Goal: Task Accomplishment & Management: Manage account settings

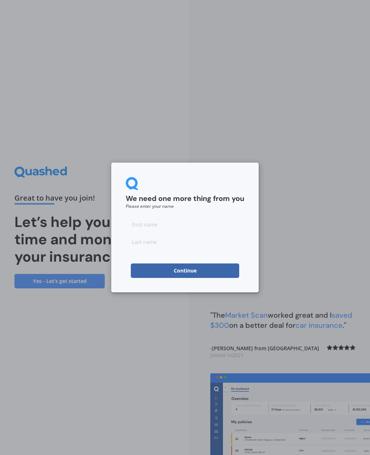
click at [201, 222] on input at bounding box center [185, 224] width 118 height 14
type input "M"
type input "Maryam"
type input "Sadiq"
click at [208, 271] on button "Continue" at bounding box center [185, 270] width 108 height 14
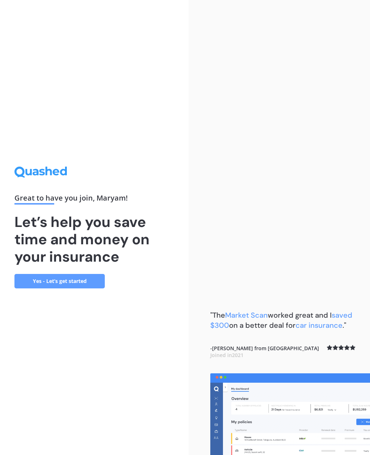
click at [83, 288] on link "Yes - Let’s get started" at bounding box center [59, 281] width 90 height 14
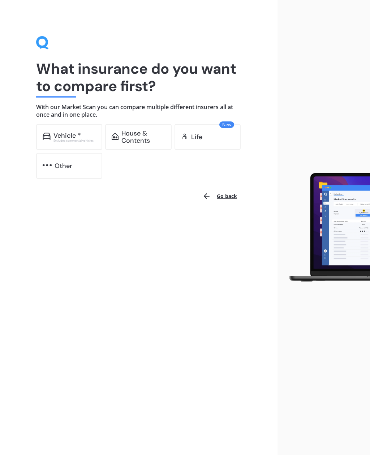
click at [70, 128] on div "Vehicle * Excludes commercial vehicles" at bounding box center [69, 137] width 66 height 26
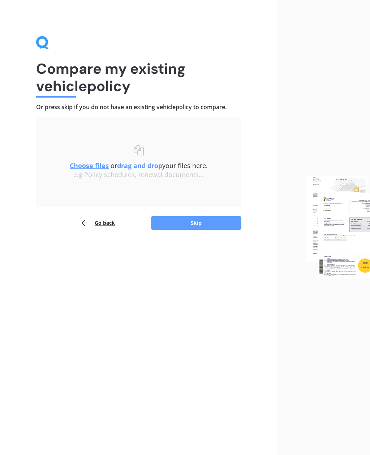
click at [94, 168] on u "Choose files" at bounding box center [89, 165] width 39 height 9
click at [90, 168] on u "Choose files" at bounding box center [89, 165] width 39 height 9
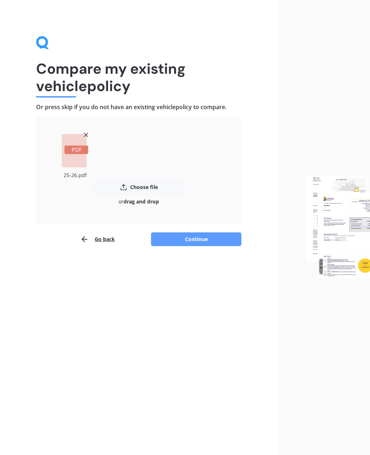
click at [214, 237] on button "Continue" at bounding box center [196, 239] width 90 height 14
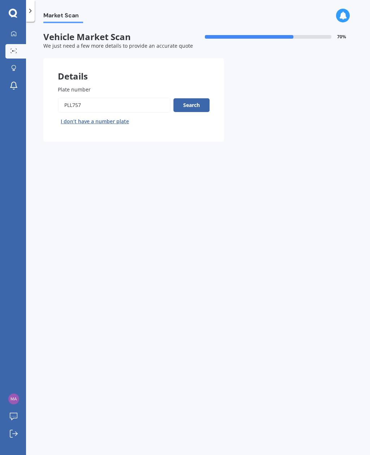
click at [196, 101] on button "Search" at bounding box center [191, 105] width 36 height 14
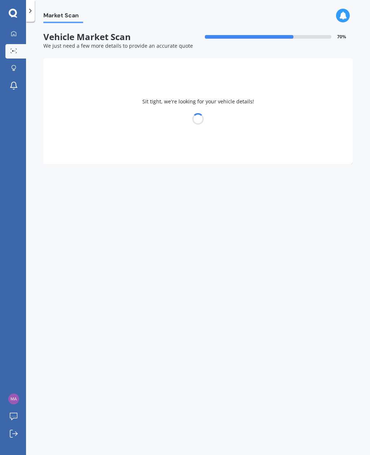
select select "HAVAL"
select select "H6"
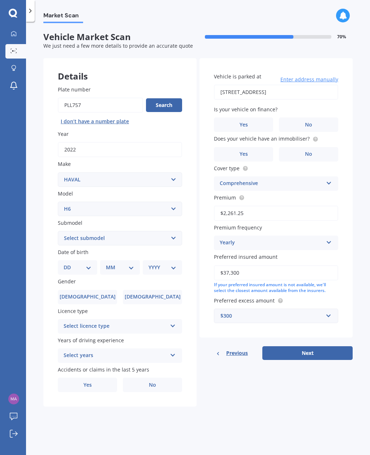
click at [170, 232] on select "Select submodel Lux Premium Ultra Ultra Hybrid 2WD" at bounding box center [120, 238] width 124 height 14
select select "ULTRA HYBRID 2WD"
click at [204, 293] on div "Vehicle is parked at [STREET_ADDRESS] Enter address manually Is your vehicle on…" at bounding box center [275, 198] width 153 height 280
click at [167, 290] on label "[DEMOGRAPHIC_DATA]" at bounding box center [152, 297] width 59 height 14
click at [0, 0] on input "[DEMOGRAPHIC_DATA]" at bounding box center [0, 0] width 0 height 0
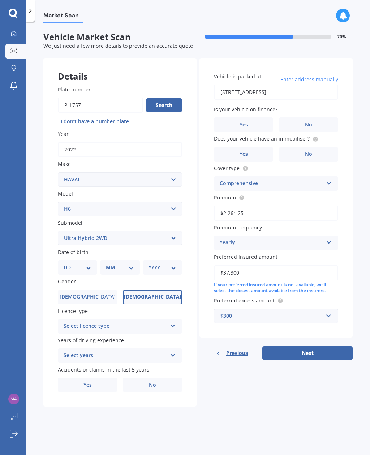
click at [159, 294] on span "[DEMOGRAPHIC_DATA]" at bounding box center [152, 297] width 57 height 6
click at [0, 0] on input "[DEMOGRAPHIC_DATA]" at bounding box center [0, 0] width 0 height 0
click at [197, 307] on div "Details Plate number Search I don’t have a number plate Year [DATE] Make Select…" at bounding box center [197, 232] width 309 height 349
click at [191, 301] on div "Plate number Search I don’t have a number plate Year [DATE] Make Select make AC…" at bounding box center [119, 239] width 153 height 336
click at [90, 263] on select "DD 01 02 03 04 05 06 07 08 09 10 11 12 13 14 15 16 17 18 19 20 21 22 23 24 25 2…" at bounding box center [78, 267] width 28 height 8
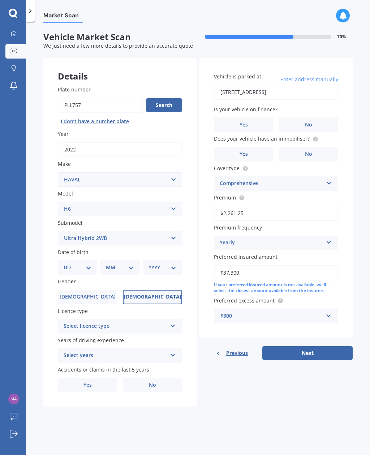
select select "22"
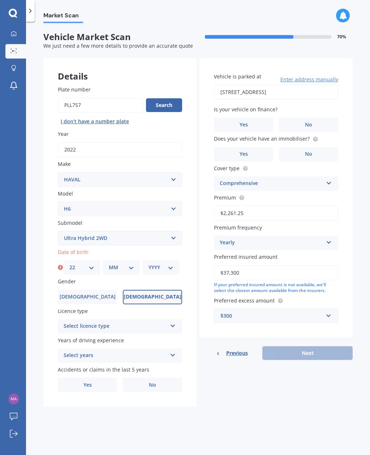
click at [130, 264] on select "MM 01 02 03 04 05 06 07 08 09 10 11 12" at bounding box center [121, 267] width 25 height 8
select select "03"
click at [167, 265] on select "YYYY 2025 2024 2023 2022 2021 2020 2019 2018 2017 2016 2015 2014 2013 2012 2011…" at bounding box center [160, 267] width 25 height 8
select select "1992"
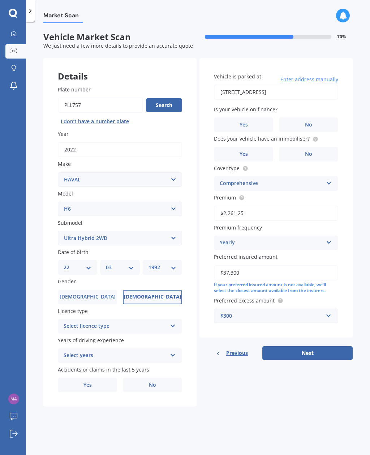
click at [137, 322] on div "Select licence type" at bounding box center [115, 326] width 103 height 9
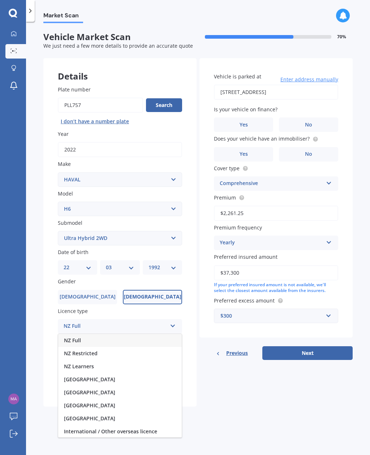
click at [194, 357] on div "Plate number Search I don’t have a number plate Year [DATE] Make Select make AC…" at bounding box center [119, 239] width 153 height 336
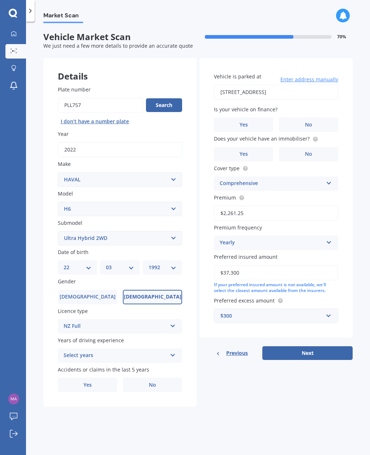
click at [172, 351] on icon at bounding box center [173, 353] width 6 height 5
click at [133, 363] on div "5 or more years" at bounding box center [120, 369] width 124 height 13
click at [198, 368] on div "Details Plate number Search I don’t have a number plate Year [DATE] Make Select…" at bounding box center [197, 232] width 309 height 349
click at [196, 358] on div "Plate number Search I don’t have a number plate Year [DATE] Make Select make AC…" at bounding box center [119, 239] width 153 height 336
click at [162, 367] on div "Accidents or claims in the last 5 years Yes No" at bounding box center [120, 378] width 124 height 26
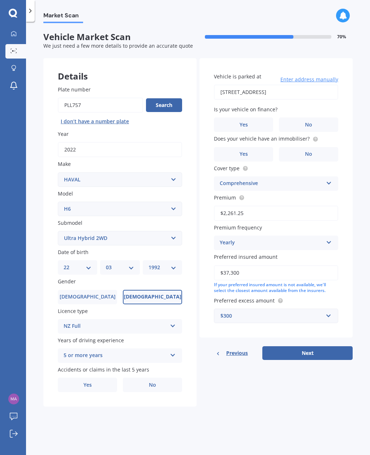
click at [157, 380] on label "No" at bounding box center [152, 384] width 59 height 14
click at [0, 0] on input "No" at bounding box center [0, 0] width 0 height 0
click at [316, 120] on label "No" at bounding box center [308, 124] width 59 height 14
click at [0, 0] on input "No" at bounding box center [0, 0] width 0 height 0
click at [312, 136] on icon at bounding box center [315, 139] width 6 height 6
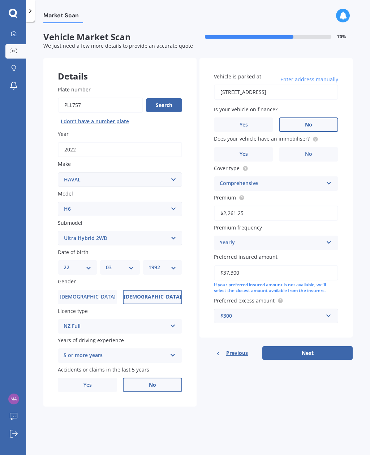
click at [350, 147] on div "Vehicle is parked at [STREET_ADDRESS] Enter address manually Is your vehicle on…" at bounding box center [275, 198] width 153 height 280
click at [245, 151] on span "Yes" at bounding box center [243, 154] width 8 height 6
click at [0, 0] on input "Yes" at bounding box center [0, 0] width 0 height 0
click at [243, 197] on icon at bounding box center [242, 198] width 6 height 6
click at [357, 188] on div "Market Scan Vehicle Market Scan 70 % We just need a few more details to provide…" at bounding box center [198, 239] width 344 height 433
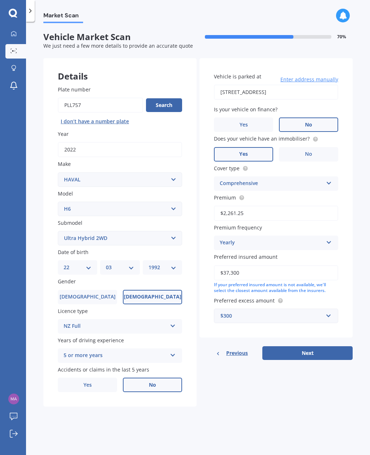
click at [251, 268] on input "$37,300" at bounding box center [276, 272] width 124 height 15
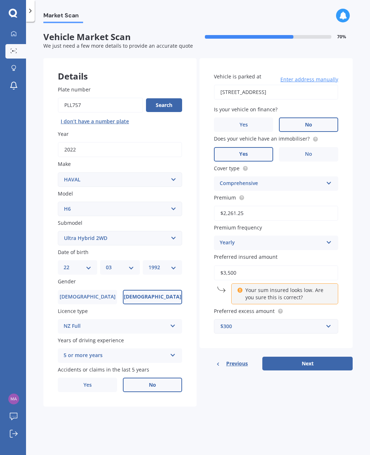
type input "$35,000"
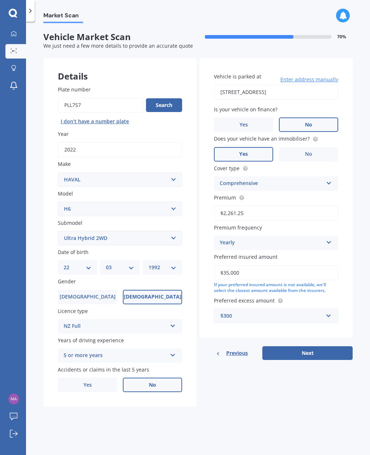
click at [349, 282] on div "Vehicle is parked at [STREET_ADDRESS] Enter address manually Is your vehicle on…" at bounding box center [275, 198] width 153 height 280
click at [326, 309] on input "text" at bounding box center [274, 316] width 118 height 14
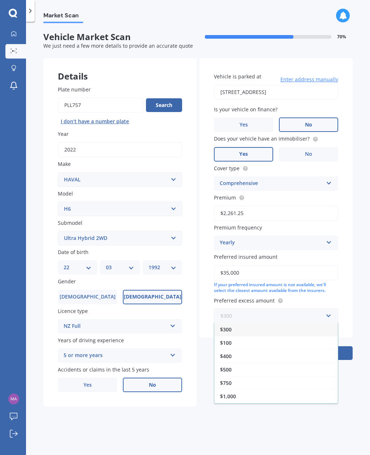
scroll to position [10, 0]
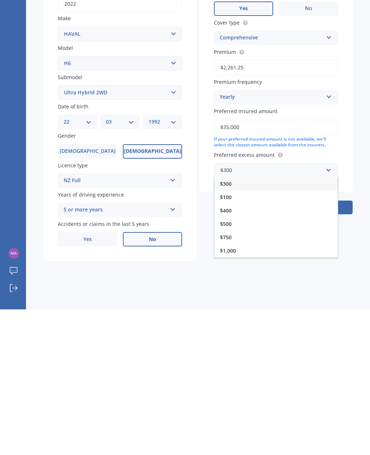
click at [293, 336] on div "$100" at bounding box center [276, 342] width 124 height 13
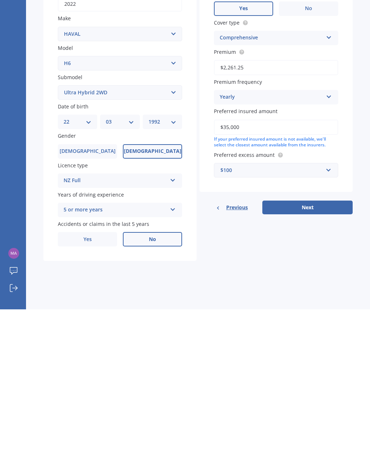
scroll to position [23, 0]
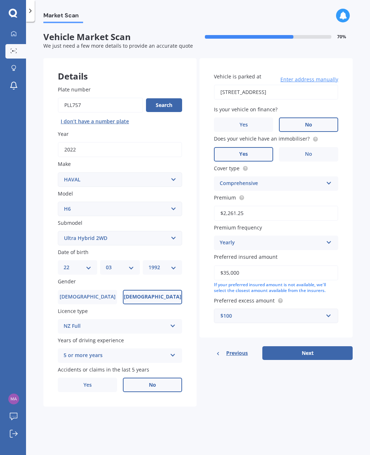
click at [302, 373] on div "Details Plate number Search I don’t have a number plate Year [DATE] Make Select…" at bounding box center [197, 232] width 309 height 349
click at [321, 346] on button "Next" at bounding box center [307, 353] width 90 height 14
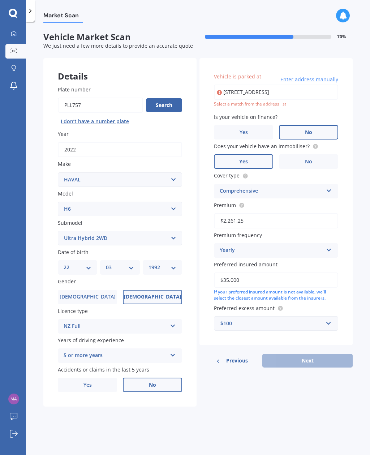
type input "[STREET_ADDRESS]"
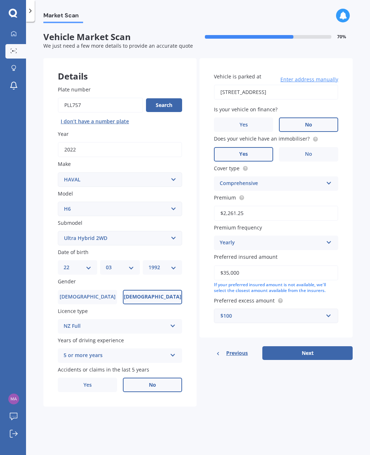
click at [319, 346] on button "Next" at bounding box center [307, 353] width 90 height 14
select select "22"
select select "03"
select select "1992"
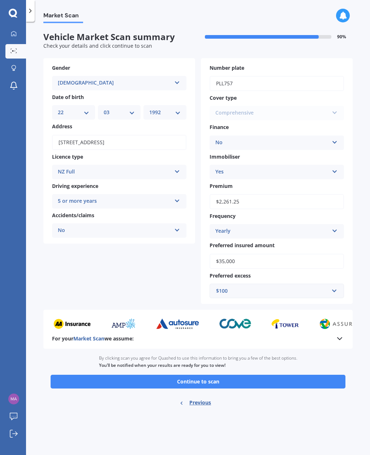
click at [271, 375] on button "Continue to scan" at bounding box center [198, 382] width 295 height 14
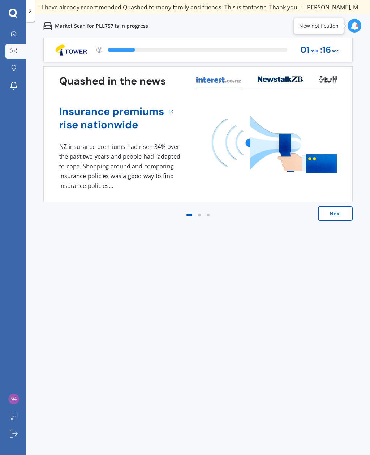
click at [352, 28] on icon at bounding box center [354, 26] width 8 height 8
click at [316, 22] on div "Market Scan for PLL757 is in progress" at bounding box center [198, 25] width 344 height 23
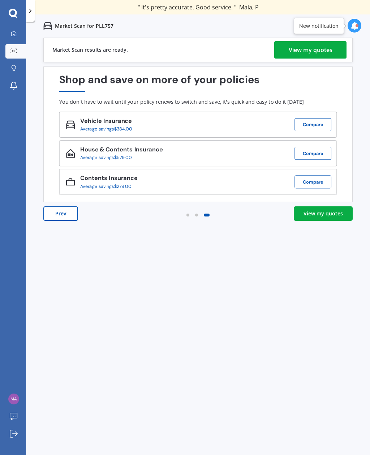
click at [324, 52] on div "View my quotes" at bounding box center [311, 49] width 44 height 17
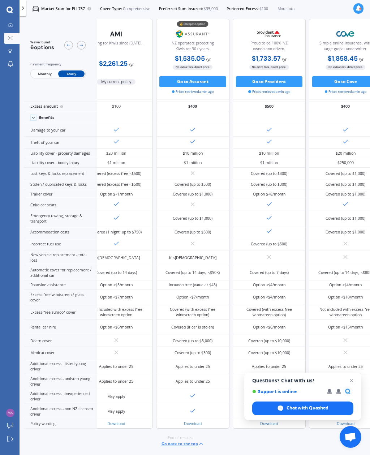
scroll to position [152, 23]
click at [353, 380] on span "Open chat" at bounding box center [351, 380] width 9 height 9
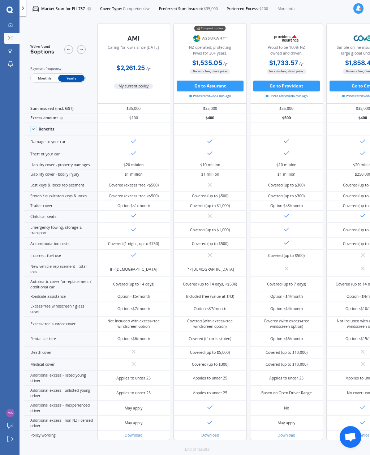
scroll to position [0, 0]
click at [268, 7] on span "$100" at bounding box center [263, 8] width 9 height 5
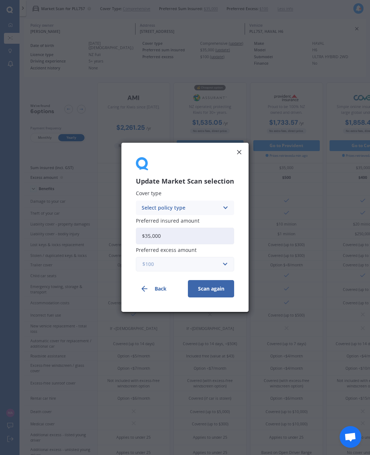
click at [220, 267] on input "text" at bounding box center [183, 265] width 92 height 14
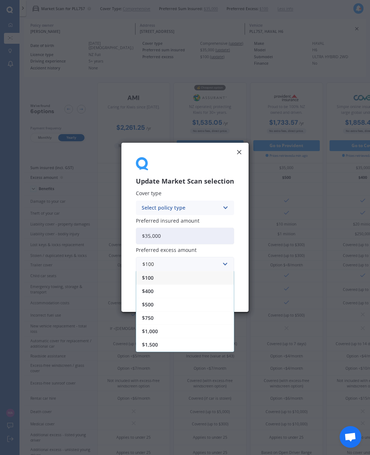
click at [179, 296] on div "$400" at bounding box center [185, 291] width 98 height 13
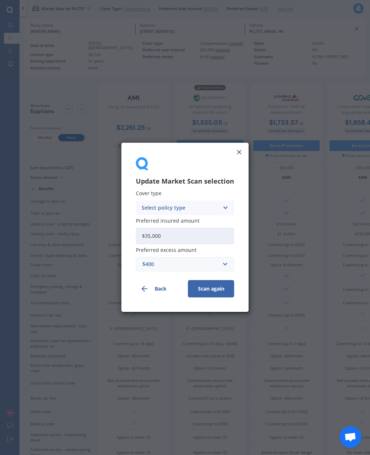
click at [222, 207] on icon at bounding box center [225, 208] width 6 height 8
click at [207, 224] on div "Comprehensive" at bounding box center [185, 221] width 98 height 13
click at [227, 264] on input "text" at bounding box center [183, 265] width 92 height 14
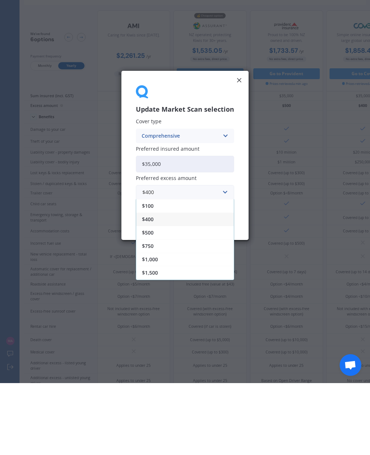
click at [198, 285] on div "$400" at bounding box center [185, 291] width 98 height 13
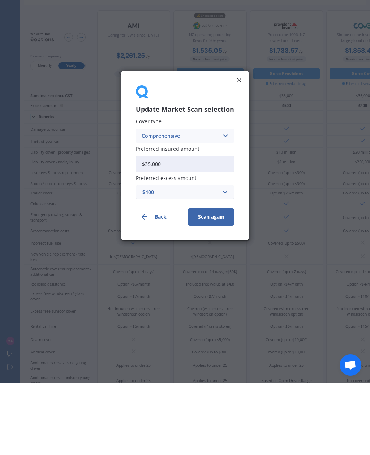
scroll to position [23, 0]
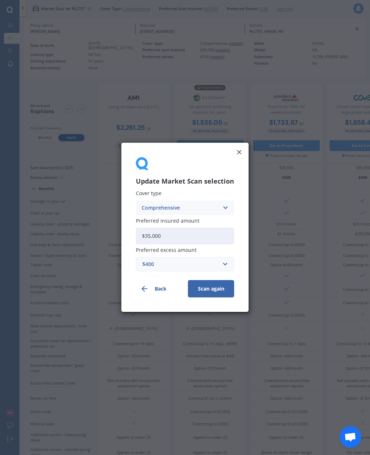
click at [212, 293] on button "Scan again" at bounding box center [211, 288] width 46 height 17
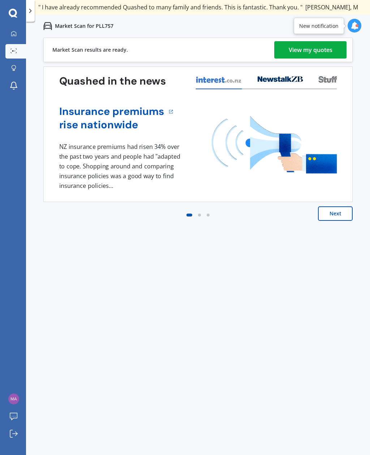
click at [316, 51] on div "View my quotes" at bounding box center [311, 49] width 44 height 17
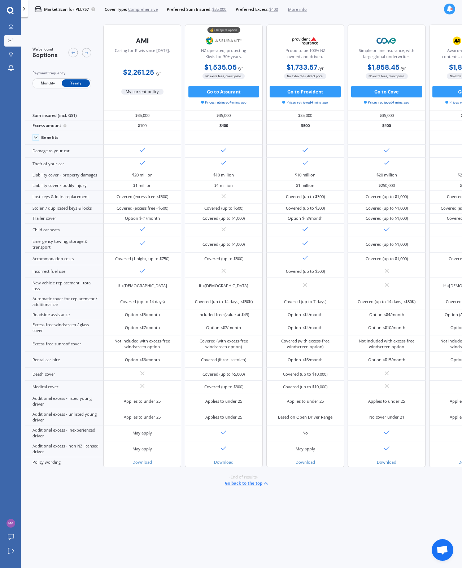
click at [307, 9] on span "More info" at bounding box center [297, 10] width 19 height 6
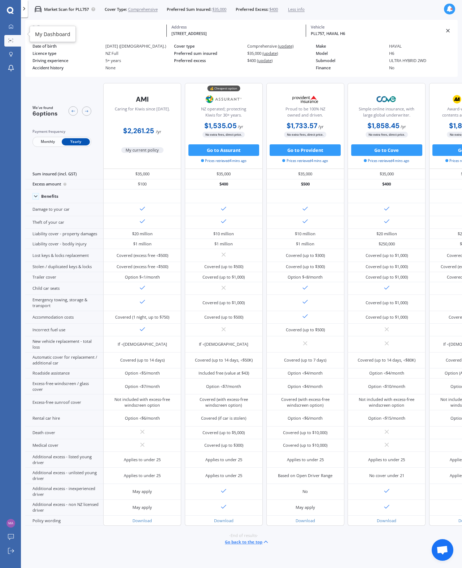
click at [10, 23] on link "My Dashboard" at bounding box center [12, 27] width 17 height 12
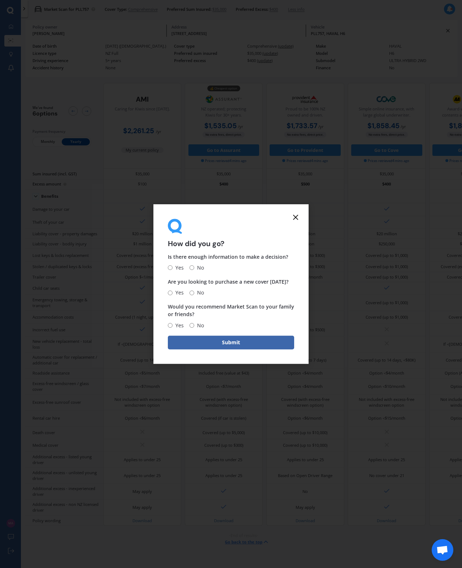
click at [293, 221] on icon at bounding box center [295, 217] width 9 height 9
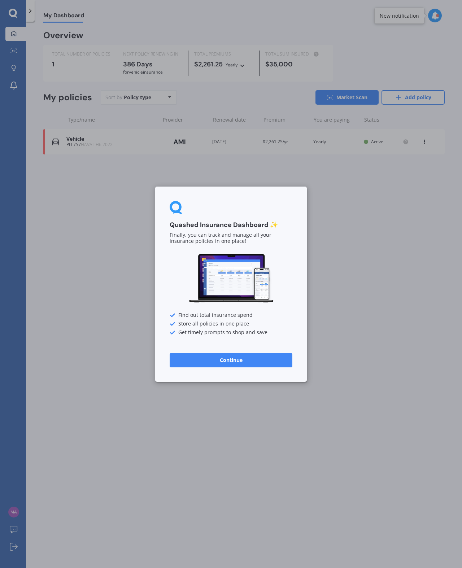
click at [354, 219] on div "Quashed Insurance Dashboard ✨ Finally, you can track and manage all your insura…" at bounding box center [231, 284] width 462 height 568
click at [262, 358] on button "Continue" at bounding box center [231, 360] width 123 height 14
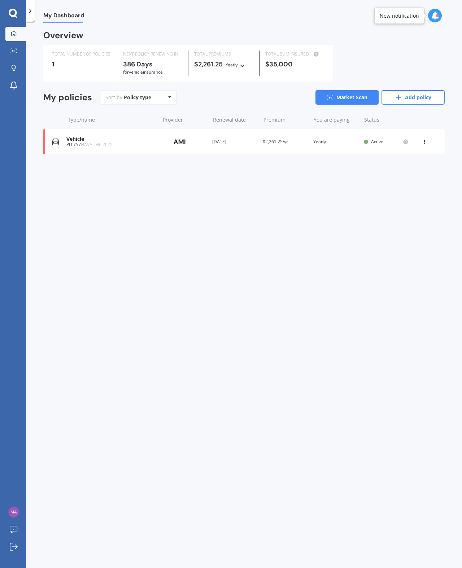
click at [369, 140] on icon at bounding box center [424, 140] width 5 height 4
click at [369, 168] on div "Delete" at bounding box center [409, 170] width 72 height 14
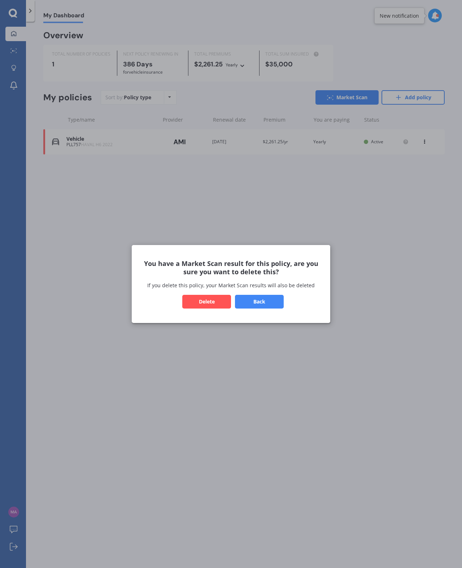
click at [216, 304] on button "Delete" at bounding box center [206, 302] width 49 height 14
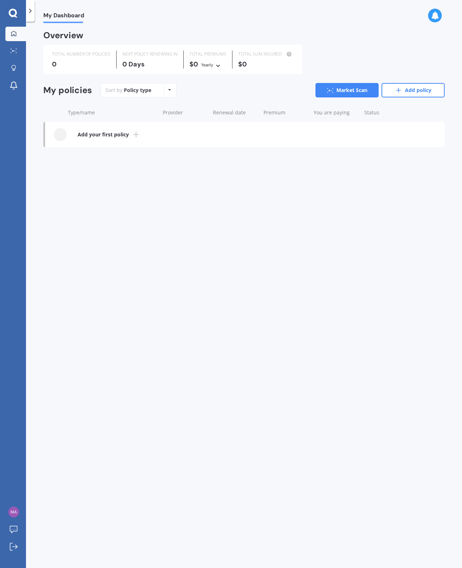
click at [129, 134] on b "Add your first policy" at bounding box center [103, 134] width 51 height 7
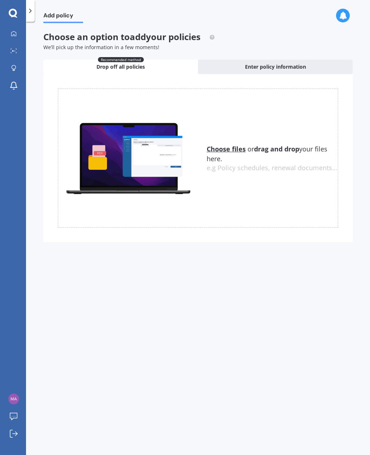
click at [309, 65] on div "Enter policy information" at bounding box center [275, 67] width 155 height 14
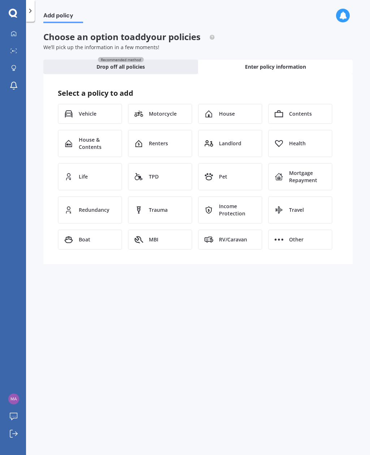
click at [167, 63] on div "Recommended method Drop off all policies" at bounding box center [120, 67] width 155 height 14
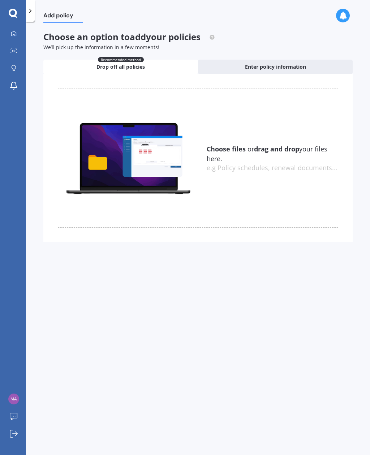
click at [287, 63] on span "Enter policy information" at bounding box center [275, 66] width 61 height 7
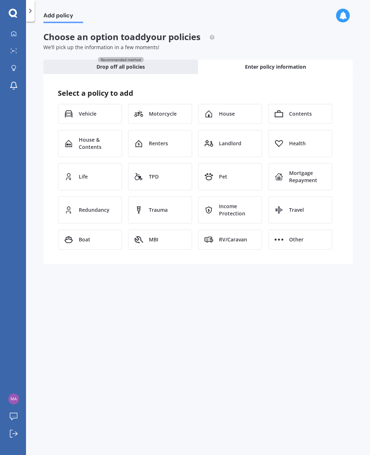
click at [100, 117] on div "Vehicle" at bounding box center [90, 114] width 64 height 20
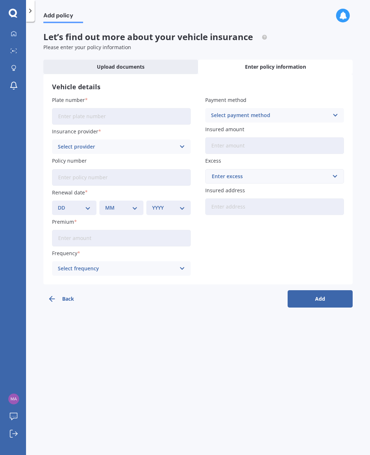
click at [156, 119] on input "Plate number" at bounding box center [121, 116] width 139 height 17
type input "PLL757"
click at [169, 143] on div "Select provider" at bounding box center [117, 147] width 118 height 8
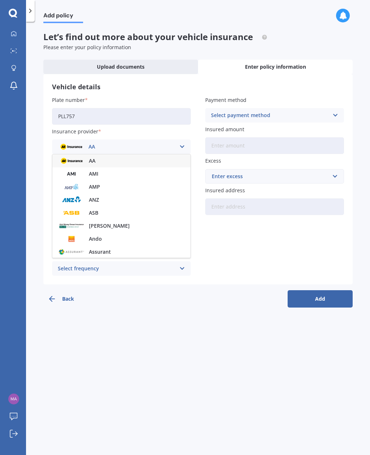
click at [125, 174] on div "AMI" at bounding box center [121, 173] width 138 height 13
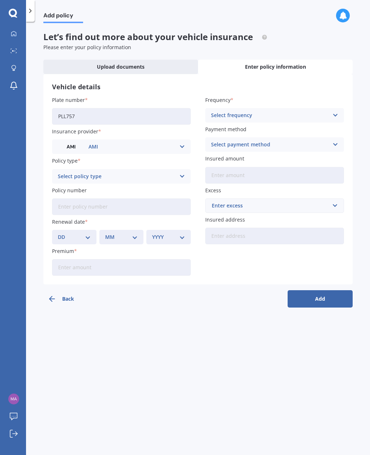
click at [179, 175] on icon at bounding box center [182, 176] width 6 height 8
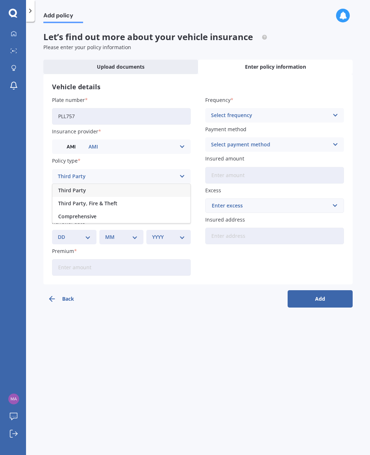
click at [126, 215] on div "Comprehensive" at bounding box center [121, 216] width 138 height 13
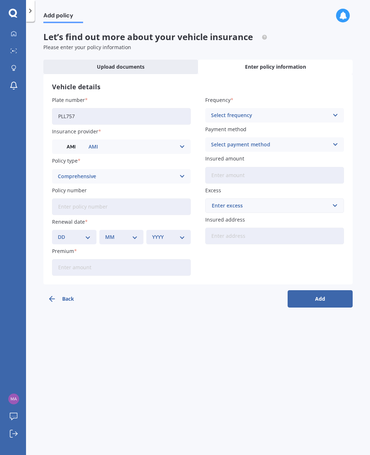
click at [86, 233] on select "DD 01 02 03 04 05 06 07 08 09 10 11 12 13 14 15 16 17 18 19 20 21 22 23 24 25 2…" at bounding box center [74, 237] width 33 height 8
click at [85, 235] on select "DD 01 02 03 04 05 06 07 08 09 10 11 12 13 14 15 16 17 18 19 20 21 22 23 24 25 2…" at bounding box center [74, 237] width 33 height 8
select select "23"
click at [130, 237] on select "MM 01 02 03 04 05 06 07 08 09 10 11 12" at bounding box center [121, 237] width 33 height 8
select select "09"
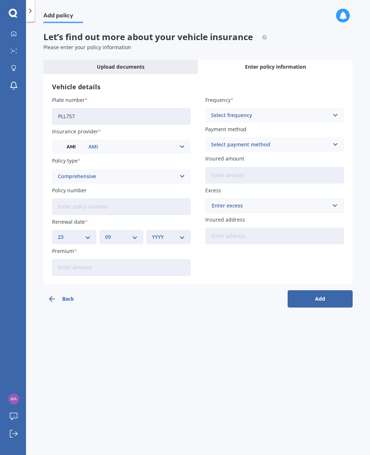
click at [184, 233] on select "YYYY 2027 2026 2025 2024 2023 2022 2021 2020 2019 2018 2017 2016 2015 2014 2013…" at bounding box center [168, 237] width 33 height 8
select select "2025"
click at [130, 262] on input "Premium" at bounding box center [121, 267] width 139 height 17
click at [114, 270] on input "Premium" at bounding box center [121, 267] width 139 height 17
click at [116, 264] on input "$2,029.00" at bounding box center [121, 267] width 139 height 17
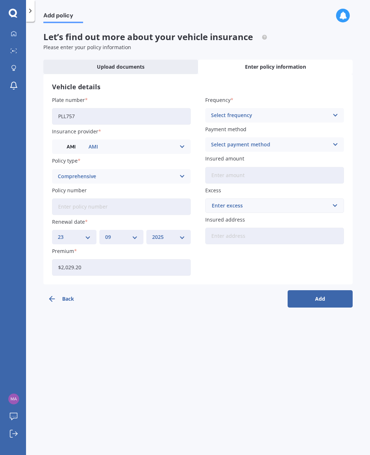
type input "$2,029.29"
click at [304, 113] on div "Select frequency" at bounding box center [270, 115] width 118 height 8
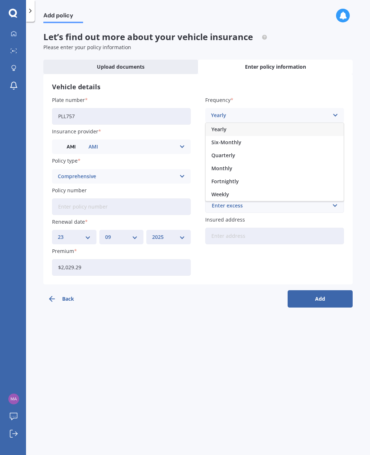
click at [263, 128] on div "Yearly" at bounding box center [275, 129] width 138 height 13
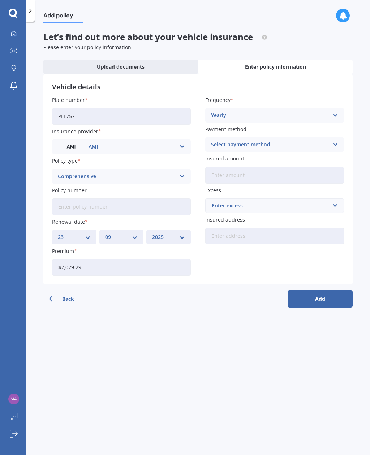
click at [330, 146] on div "Select payment method Direct debit - bank account Direct debit - credit/debit c…" at bounding box center [274, 144] width 139 height 14
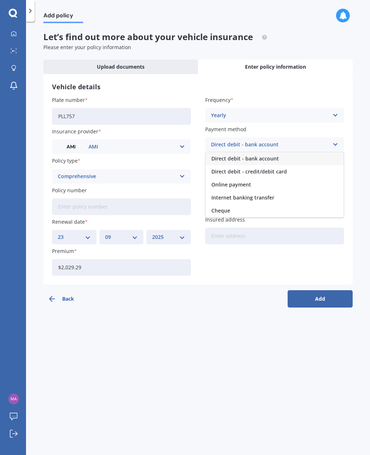
click at [345, 79] on div "Vehicle details Plate number PLL757 Insurance provider AMI AA AMI AMP ANZ ASB A…" at bounding box center [197, 179] width 309 height 211
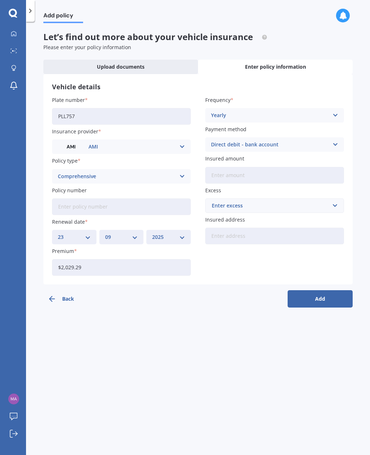
click at [293, 169] on input "Insured amount" at bounding box center [274, 175] width 139 height 17
type input "$35,000"
click at [316, 199] on input "text" at bounding box center [272, 206] width 132 height 14
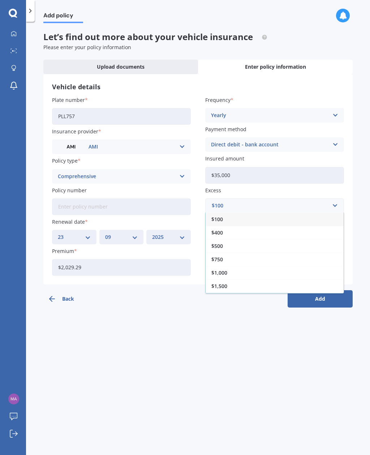
click at [311, 157] on label "Insured amount" at bounding box center [273, 159] width 136 height 8
click at [311, 167] on input "$35,000" at bounding box center [274, 175] width 139 height 17
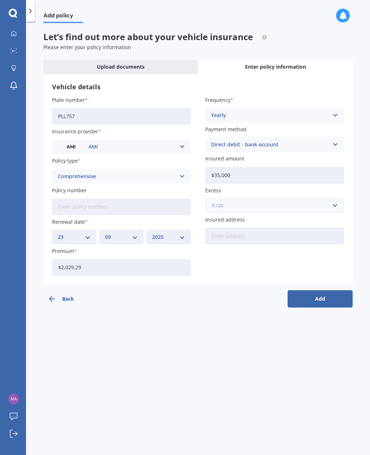
click at [330, 202] on input "text" at bounding box center [272, 206] width 132 height 14
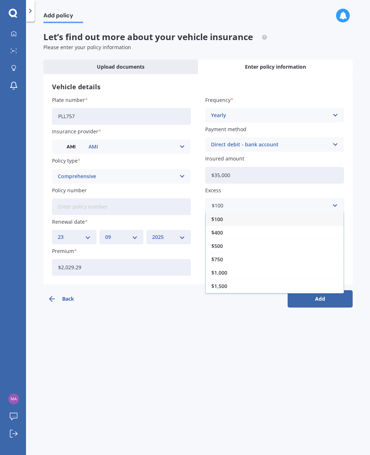
click at [237, 232] on div "$400" at bounding box center [275, 232] width 138 height 13
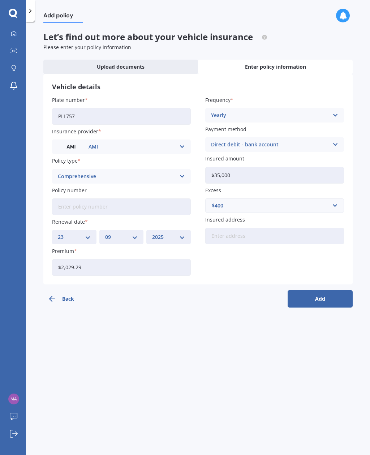
click at [277, 234] on input "Insured address" at bounding box center [274, 236] width 139 height 17
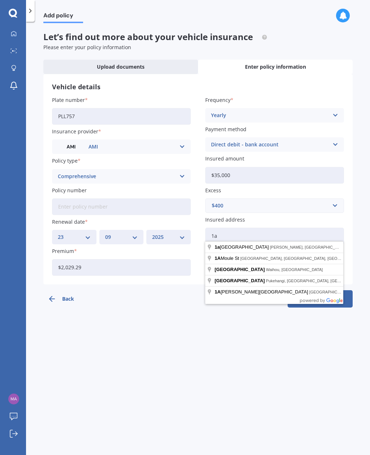
type input "1a"
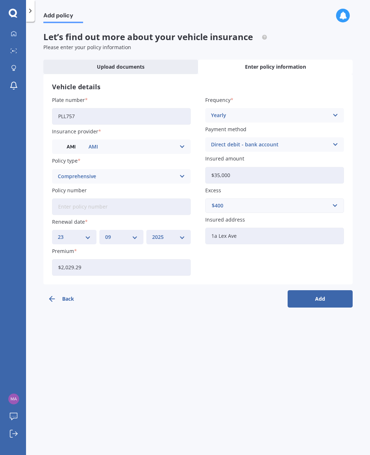
click at [298, 229] on input "1a Lex Ave" at bounding box center [274, 236] width 139 height 17
type input "[STREET_ADDRESS]"
click at [327, 297] on button "Add" at bounding box center [319, 298] width 65 height 17
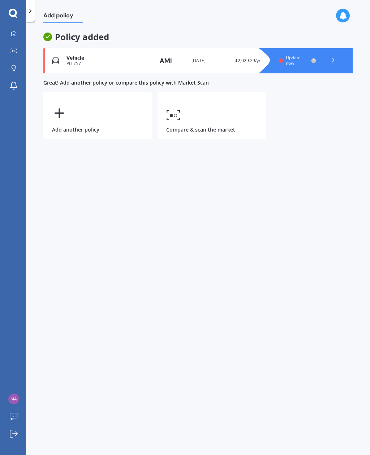
click at [328, 59] on div at bounding box center [333, 60] width 22 height 11
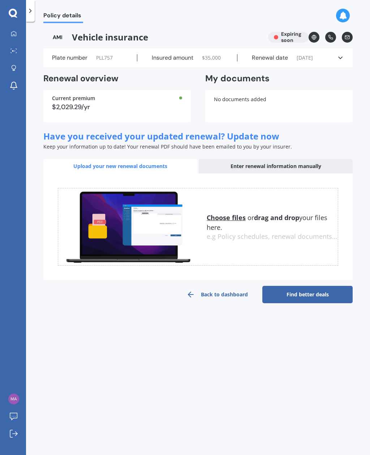
click at [303, 173] on div "Enter renewal information manually" at bounding box center [276, 166] width 154 height 14
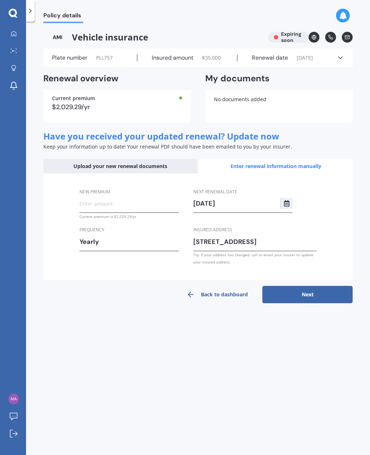
click at [299, 173] on div "Enter renewal information manually" at bounding box center [276, 166] width 154 height 14
click at [341, 61] on icon at bounding box center [340, 57] width 7 height 7
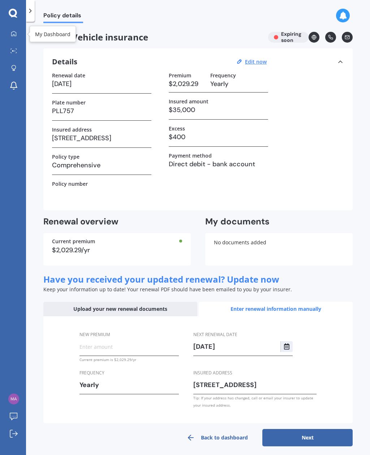
click at [12, 32] on icon at bounding box center [13, 33] width 5 height 5
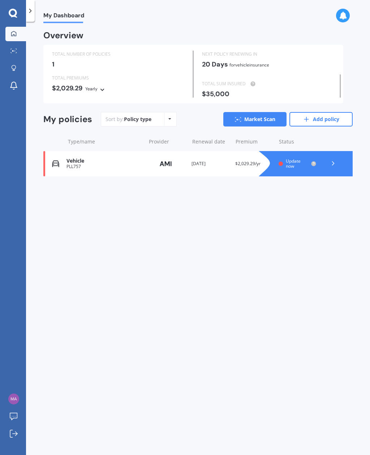
click at [9, 32] on div at bounding box center [13, 34] width 11 height 7
click at [328, 162] on div at bounding box center [333, 163] width 22 height 11
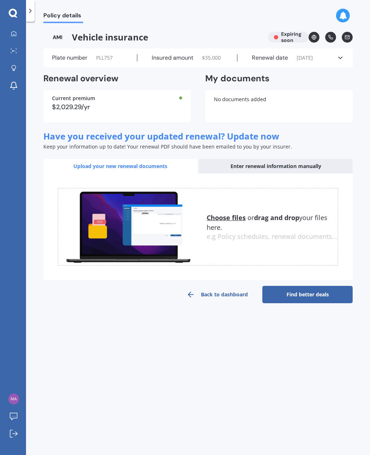
click at [341, 58] on icon at bounding box center [340, 57] width 7 height 7
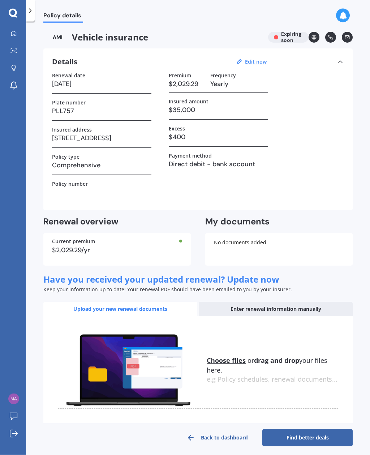
scroll to position [23, 0]
click at [211, 429] on link "Back to dashboard" at bounding box center [217, 437] width 90 height 17
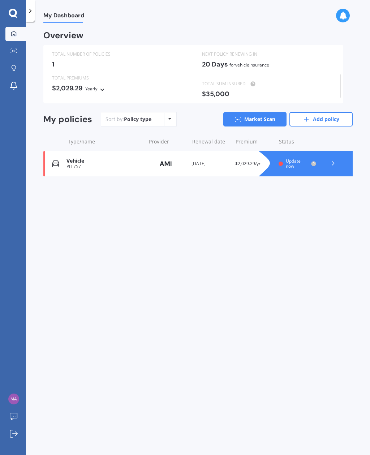
click at [315, 112] on link "Add policy" at bounding box center [320, 119] width 63 height 14
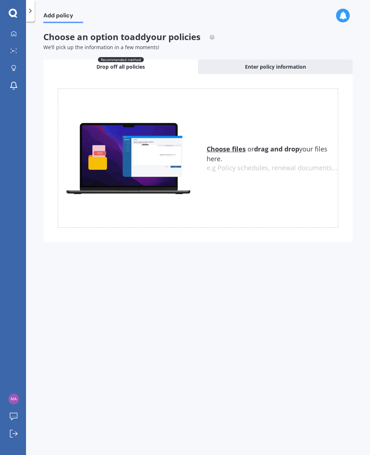
click at [233, 144] on u "Choose files" at bounding box center [226, 148] width 39 height 9
click at [226, 148] on u "Choose files" at bounding box center [226, 148] width 39 height 9
